Goal: Find contact information: Find contact information

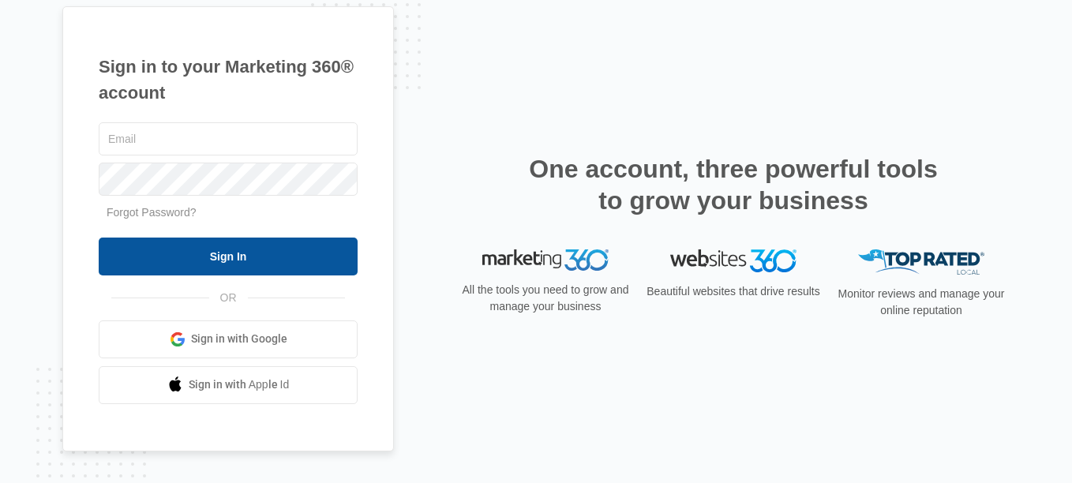
type input "[PERSON_NAME][EMAIL_ADDRESS][DOMAIN_NAME]"
click at [239, 253] on input "Sign In" at bounding box center [228, 257] width 259 height 38
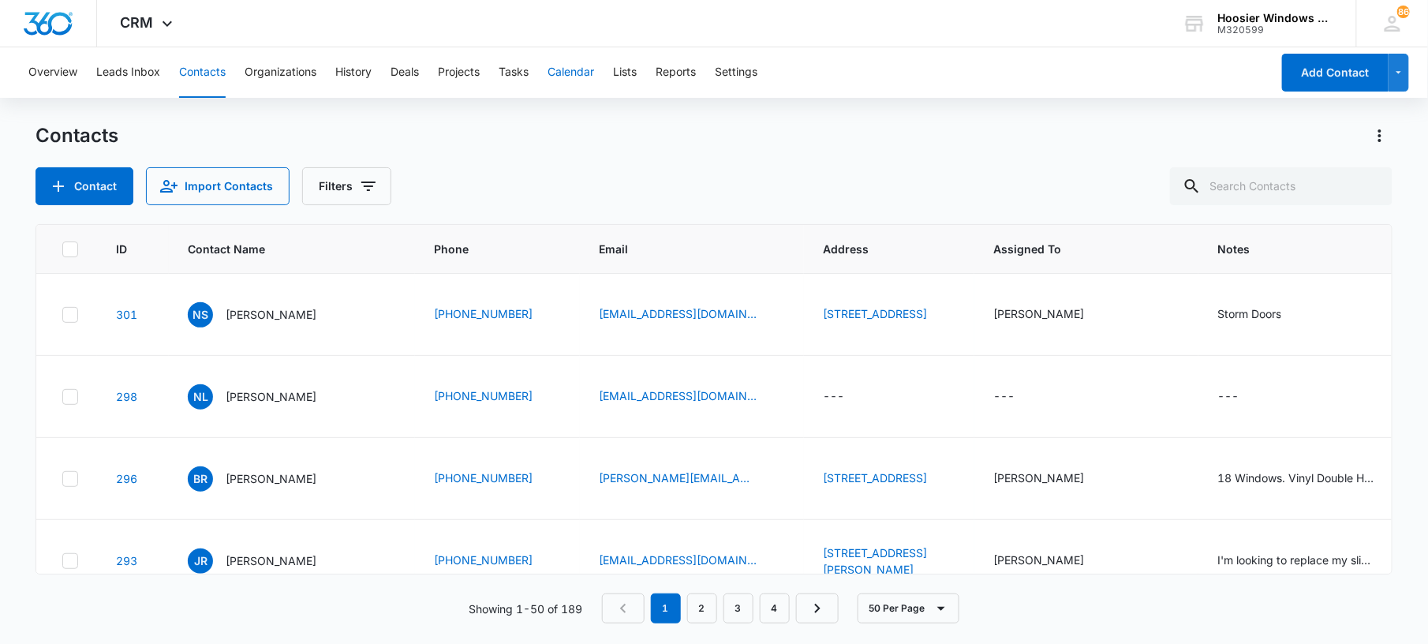
click at [586, 64] on button "Calendar" at bounding box center [571, 72] width 47 height 51
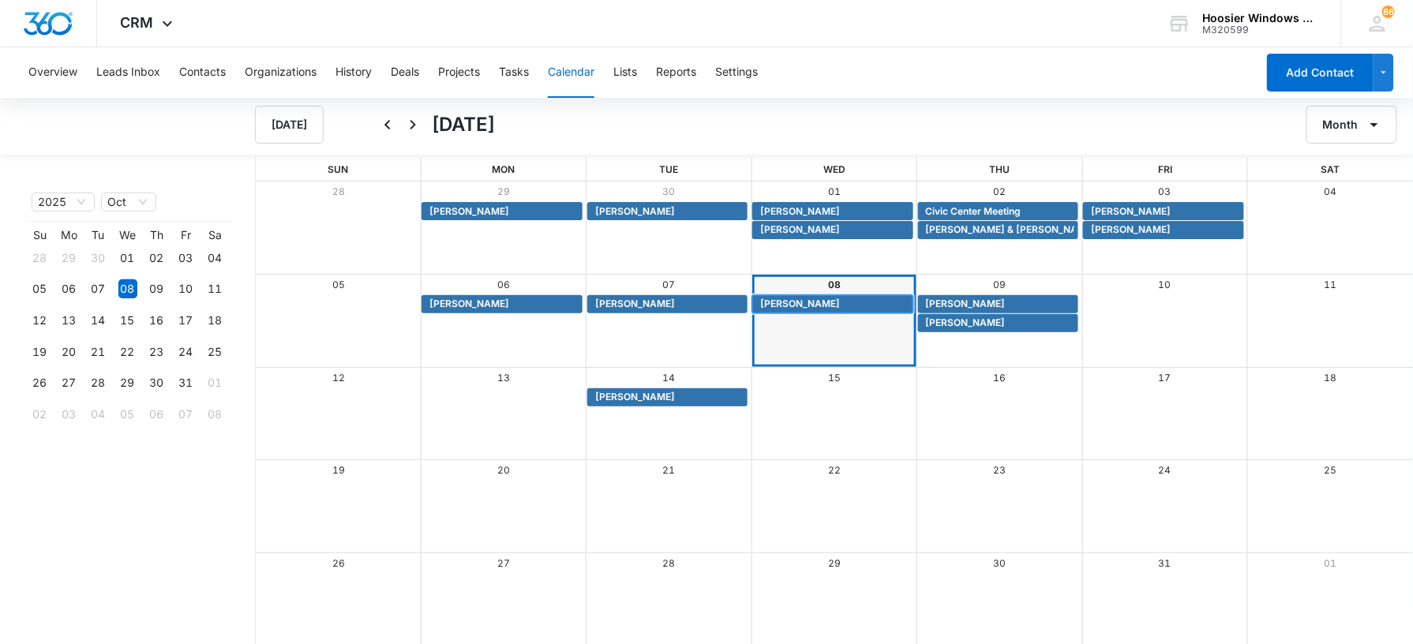
click at [796, 309] on span "[PERSON_NAME]" at bounding box center [800, 304] width 80 height 14
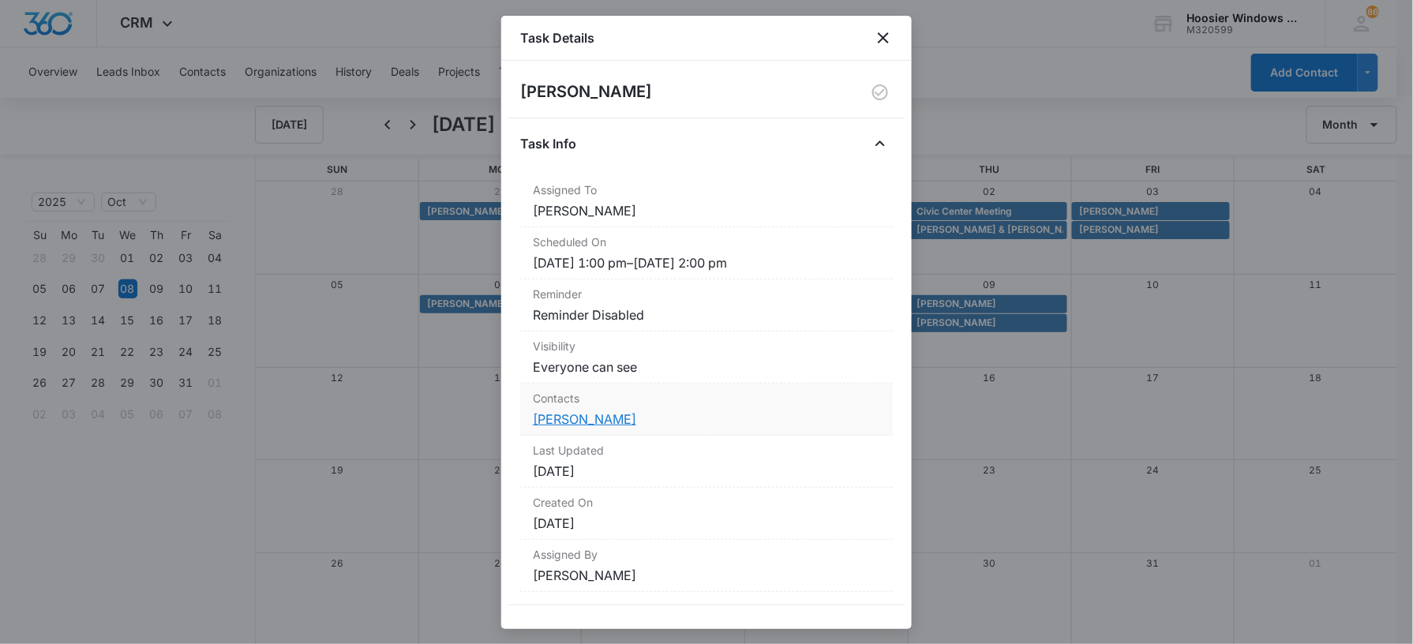
click at [597, 425] on link "[PERSON_NAME]" at bounding box center [584, 419] width 103 height 16
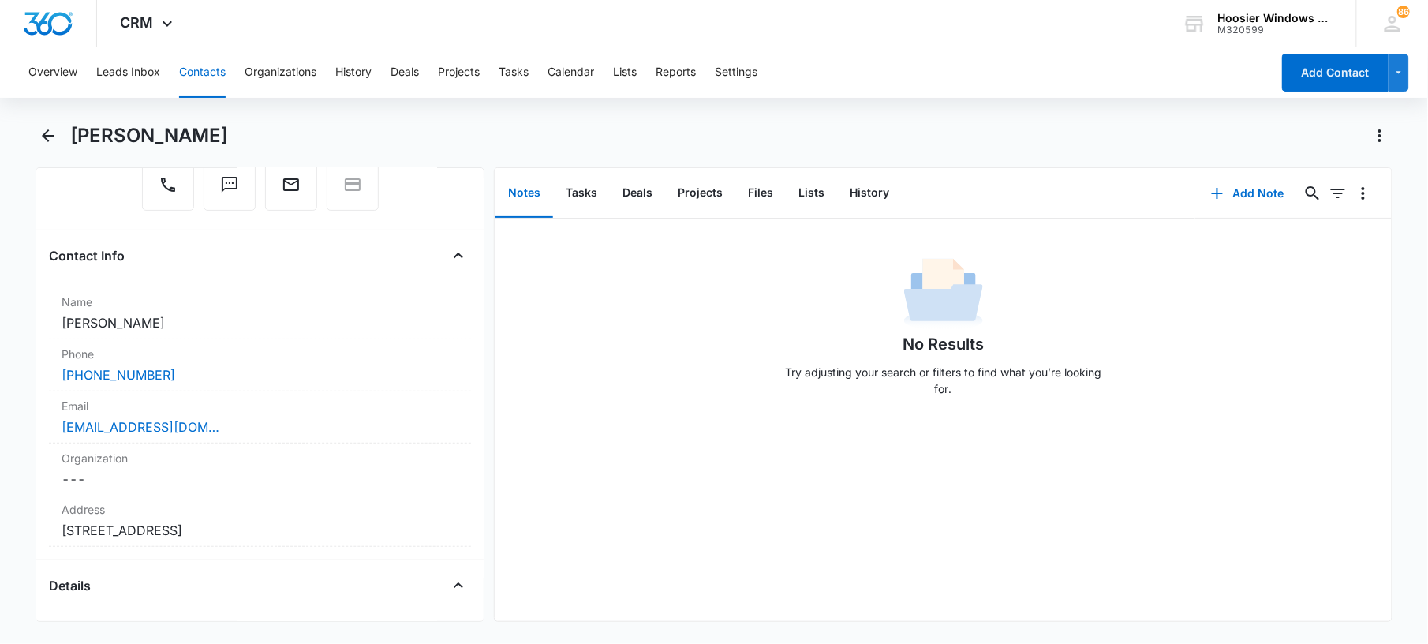
scroll to position [197, 0]
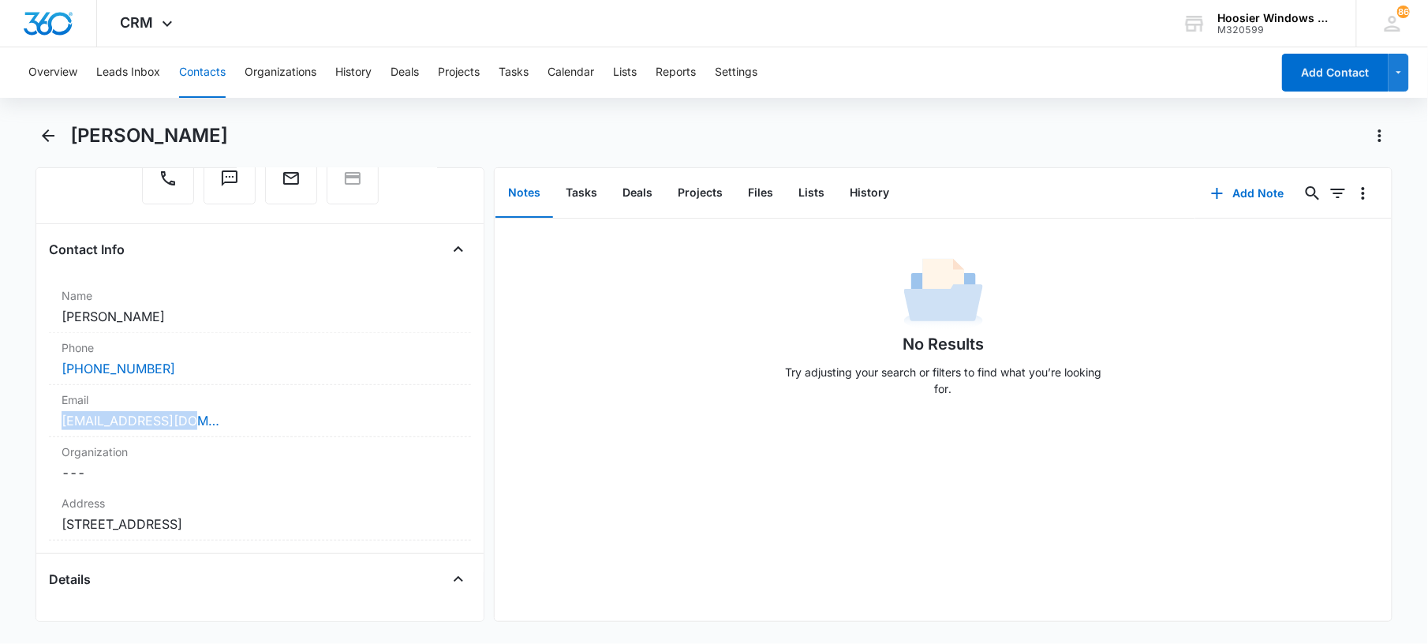
drag, startPoint x: 191, startPoint y: 424, endPoint x: 33, endPoint y: 423, distance: 157.8
click at [33, 423] on main "[PERSON_NAME] Remove BW [PERSON_NAME] Contact Info Name Cancel Save Changes [PE…" at bounding box center [714, 382] width 1428 height 518
copy link "[EMAIL_ADDRESS][DOMAIN_NAME]"
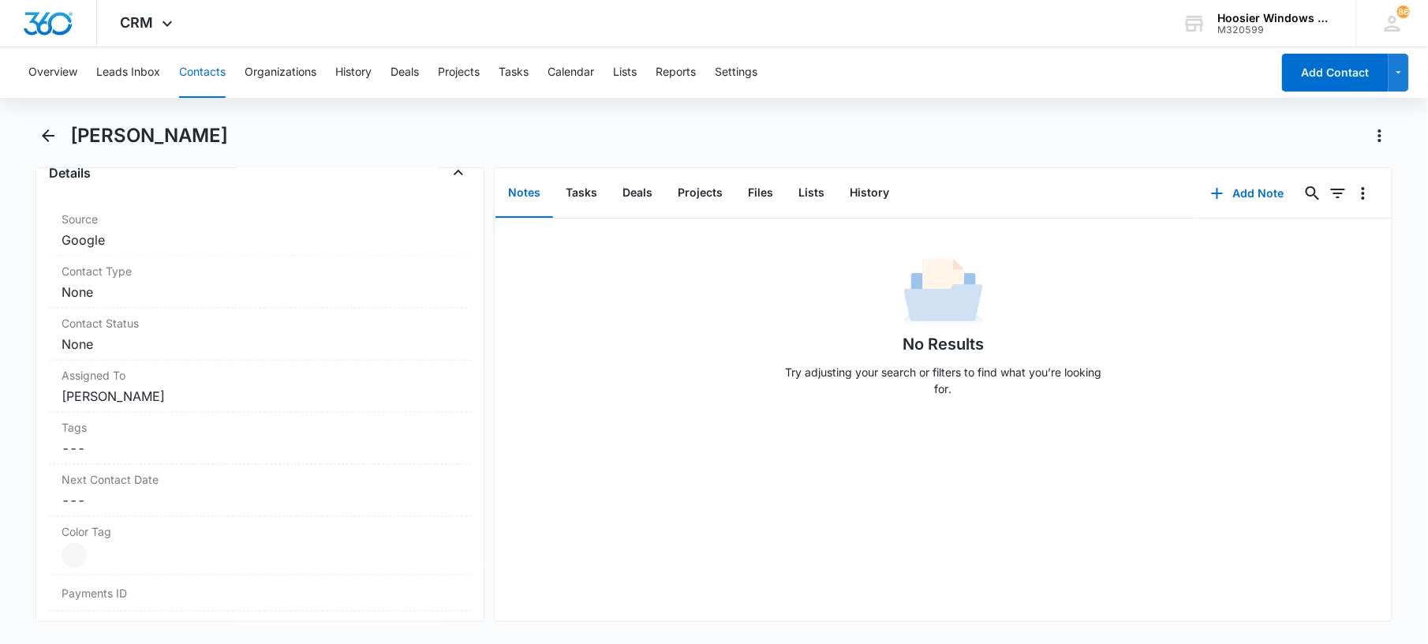
scroll to position [81, 0]
